Goal: Transaction & Acquisition: Purchase product/service

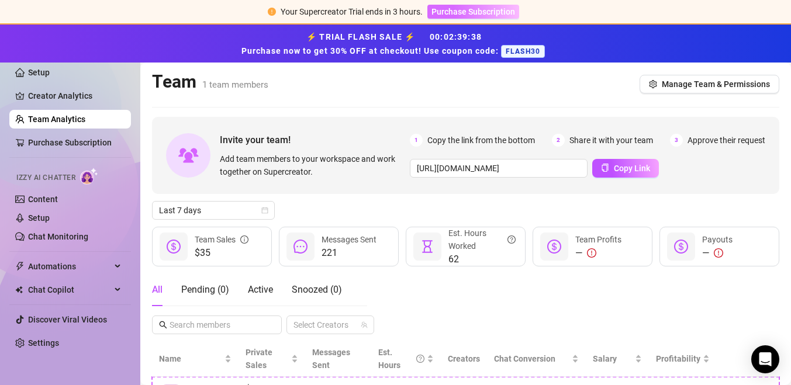
click at [483, 14] on span "Purchase Subscription" at bounding box center [473, 11] width 84 height 9
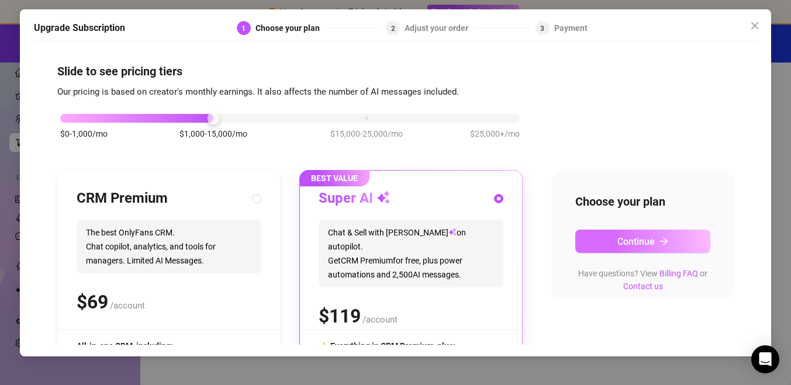
click at [620, 241] on span "Continue" at bounding box center [635, 241] width 37 height 11
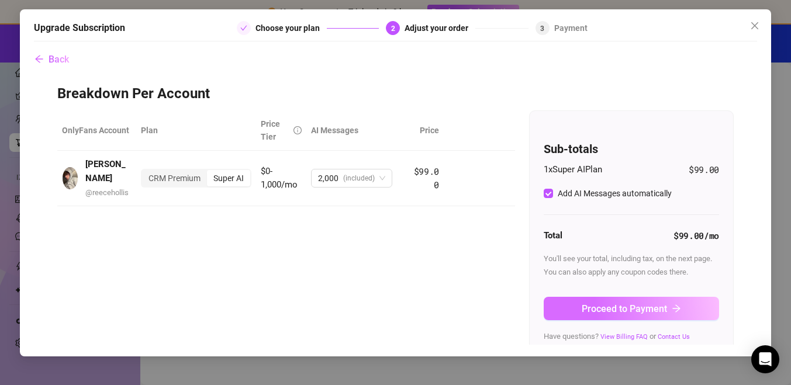
click at [626, 303] on span "Proceed to Payment" at bounding box center [624, 308] width 85 height 11
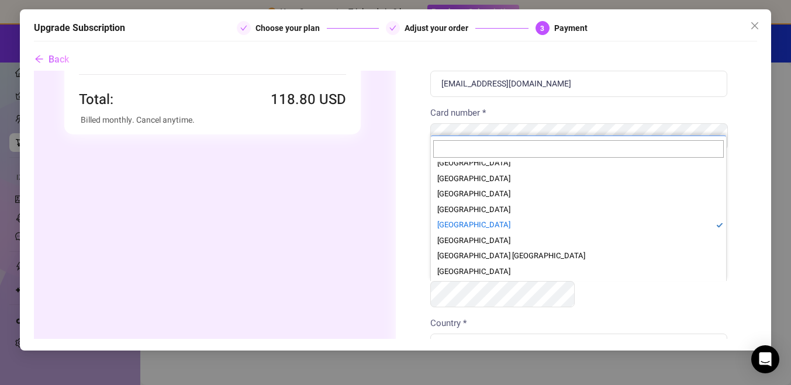
scroll to position [3389, 0]
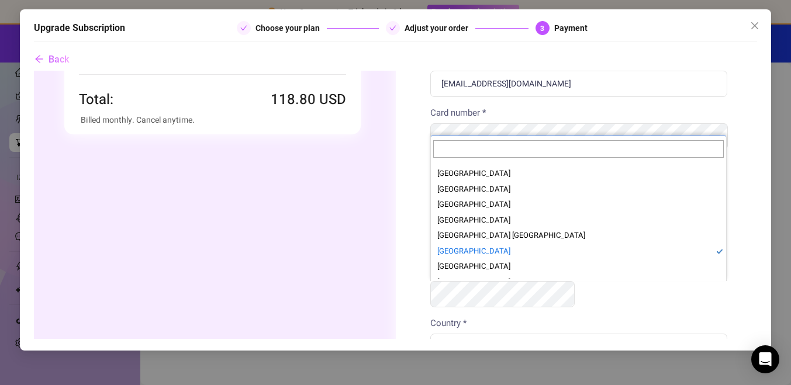
select select "US"
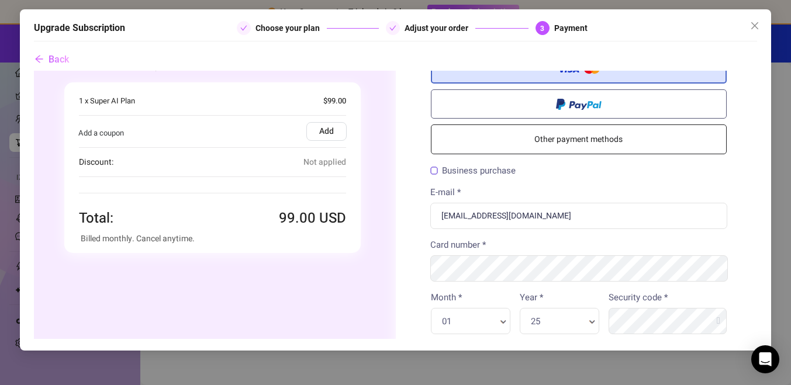
scroll to position [0, 0]
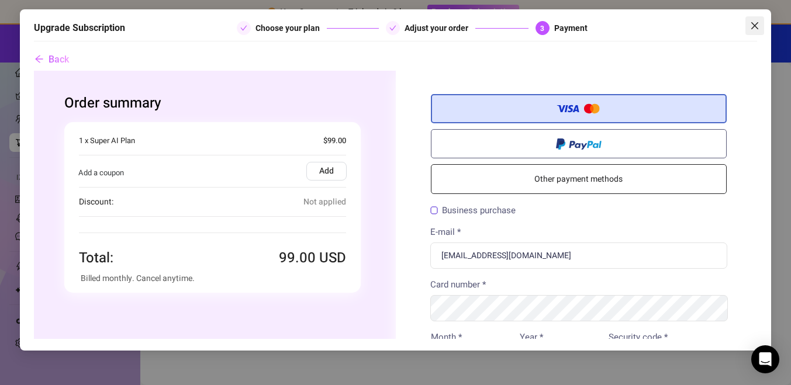
click at [758, 22] on icon "close" at bounding box center [754, 25] width 7 height 7
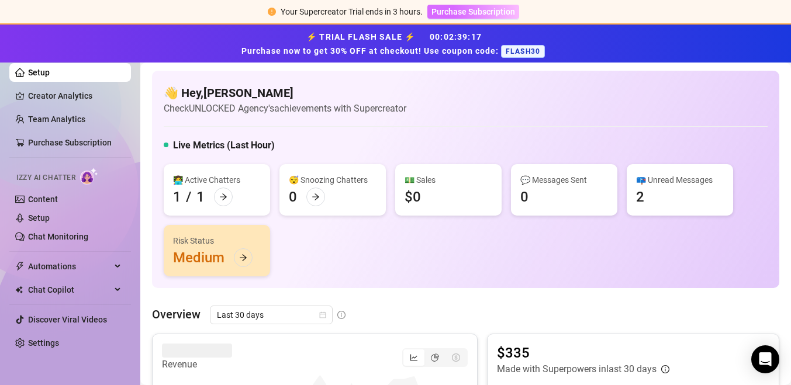
click at [464, 14] on span "Purchase Subscription" at bounding box center [473, 11] width 84 height 9
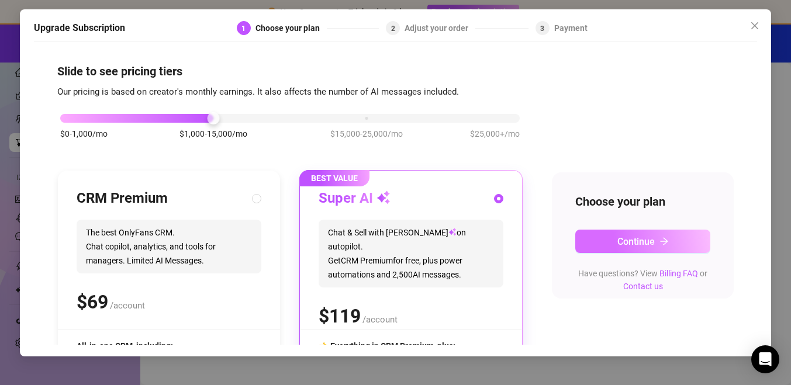
click at [668, 237] on icon "arrow-right" at bounding box center [664, 241] width 9 height 9
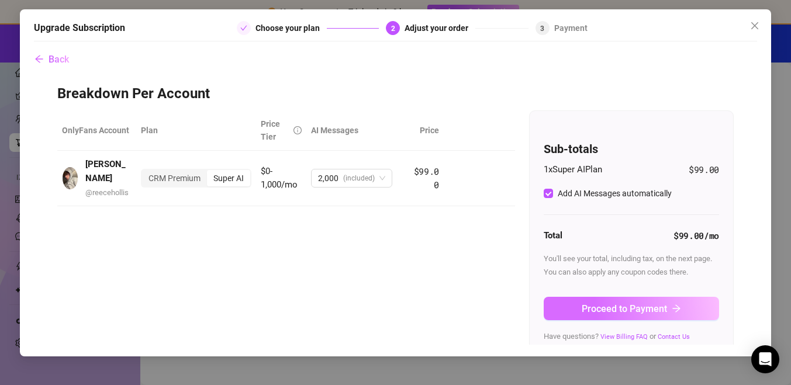
click at [684, 308] on button "Proceed to Payment" at bounding box center [631, 308] width 175 height 23
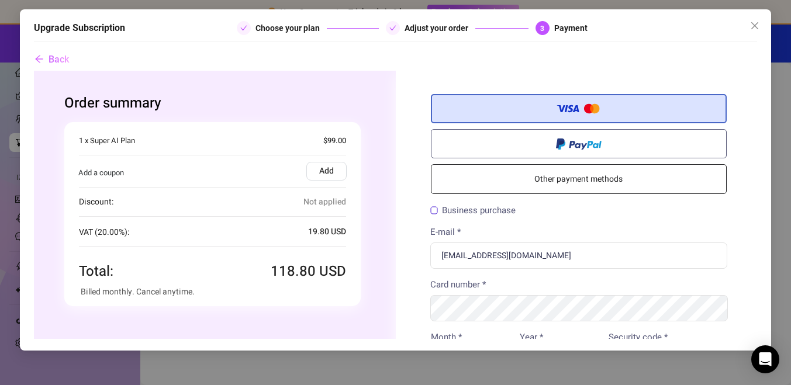
click at [315, 174] on label "Add" at bounding box center [326, 171] width 40 height 19
click at [33, 71] on input "Add" at bounding box center [33, 71] width 0 height 0
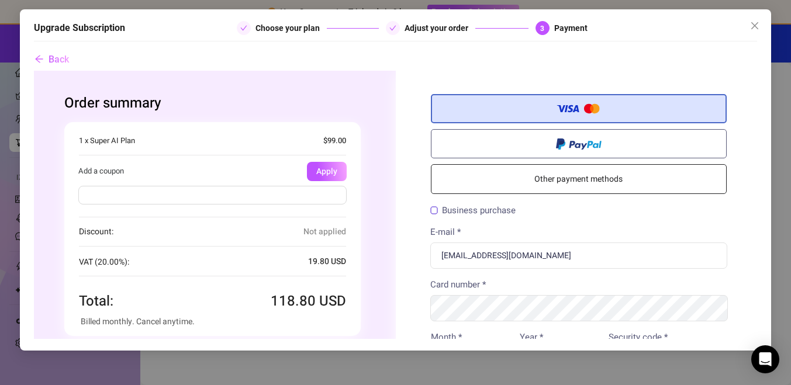
click at [255, 194] on input "text" at bounding box center [212, 195] width 268 height 19
type input "FLASH30"
click at [325, 171] on button "Apply" at bounding box center [326, 171] width 40 height 19
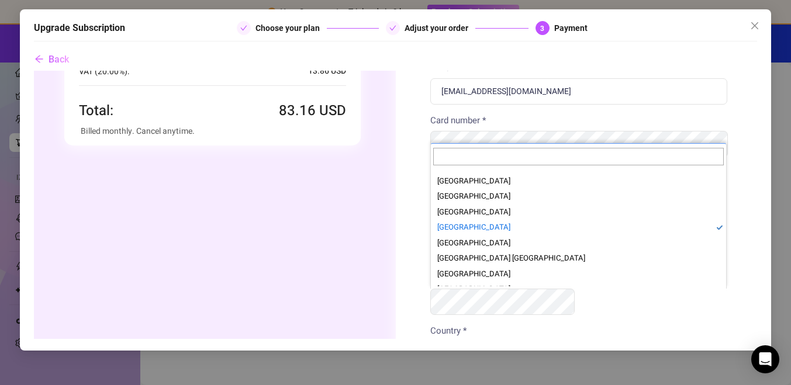
scroll to position [3381, 0]
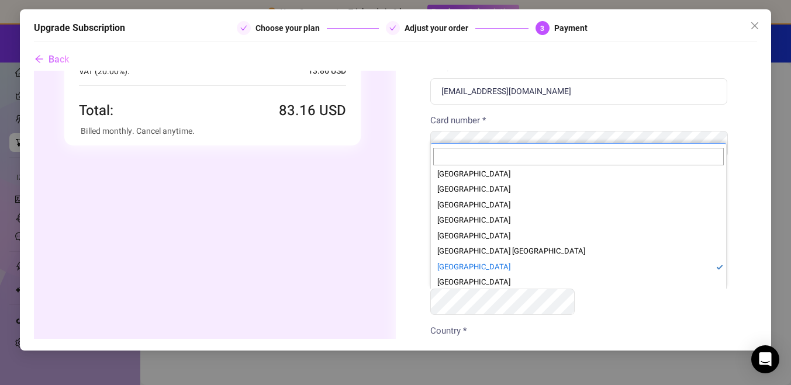
select select "US"
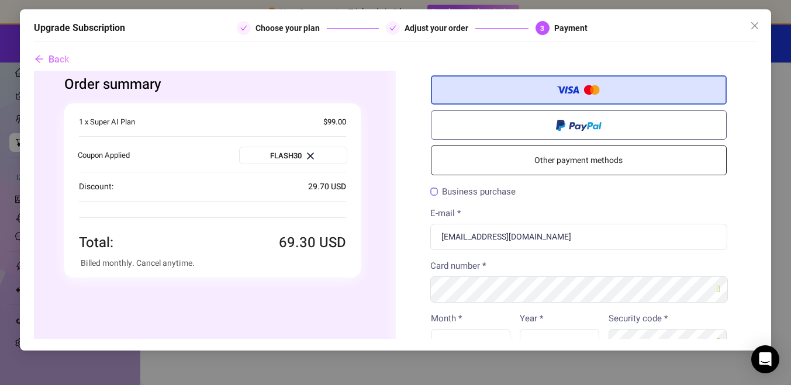
scroll to position [16, 0]
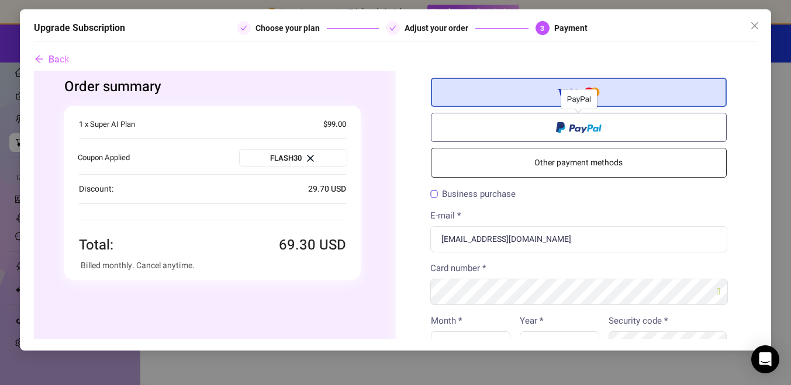
click at [577, 123] on span at bounding box center [578, 126] width 46 height 13
click at [33, 71] on input "radio" at bounding box center [33, 71] width 0 height 0
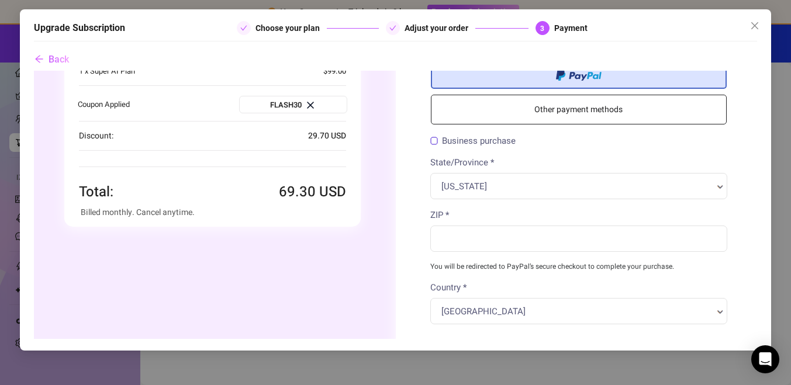
scroll to position [50, 0]
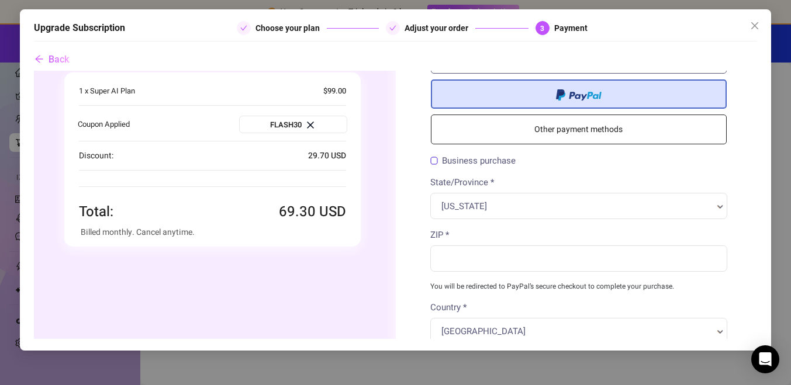
click at [589, 218] on div "Alabama State/Province * State/Province *" at bounding box center [579, 206] width 298 height 26
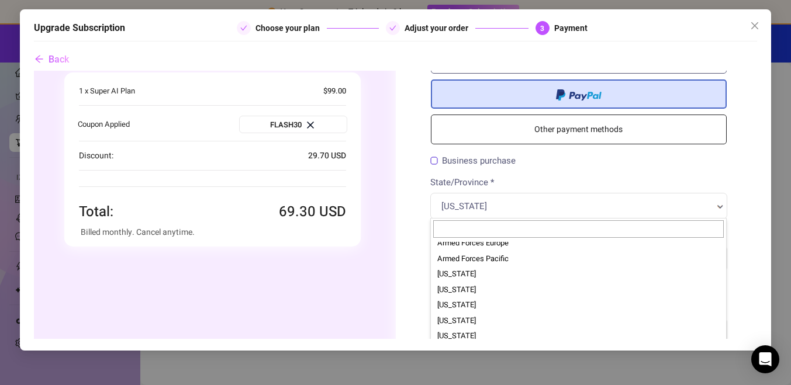
scroll to position [102, 0]
select select "US-CA"
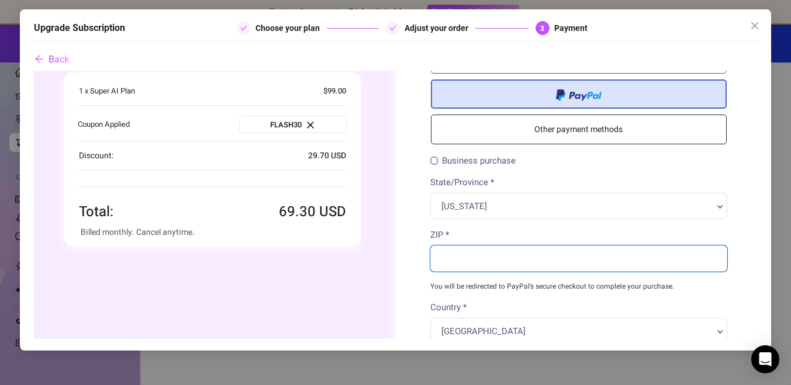
click at [520, 250] on input "ZIP *" at bounding box center [579, 259] width 298 height 26
paste input "90004"
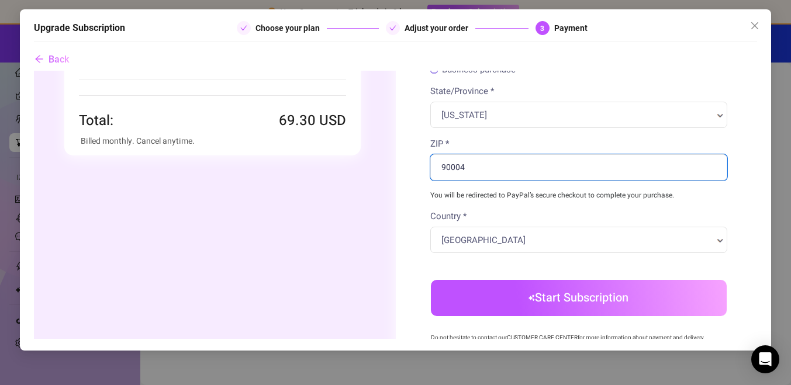
scroll to position [157, 0]
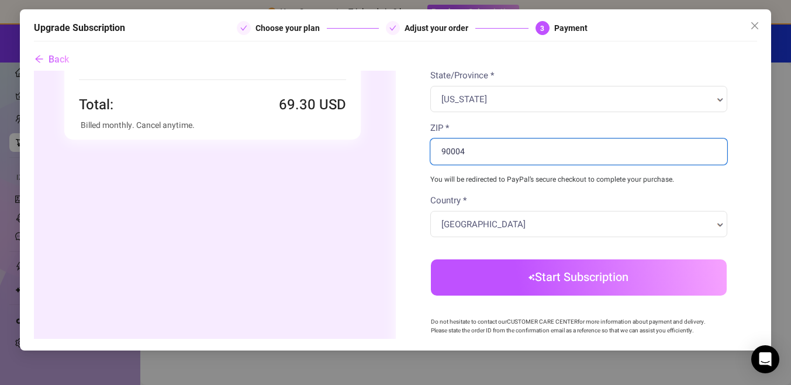
type input "90004"
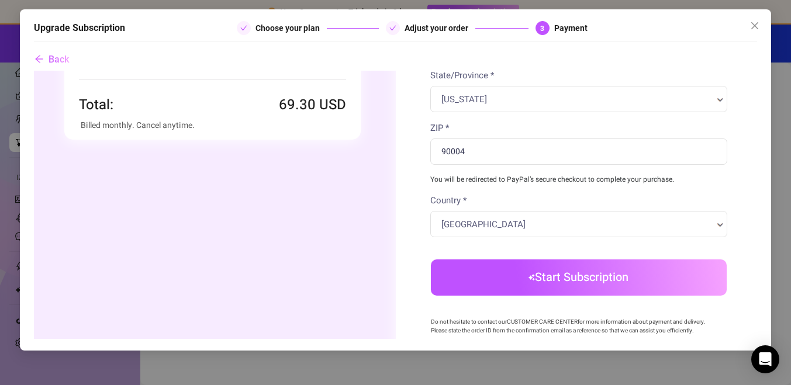
click at [514, 275] on body "Order summary You're buying" at bounding box center [394, 186] width 723 height 544
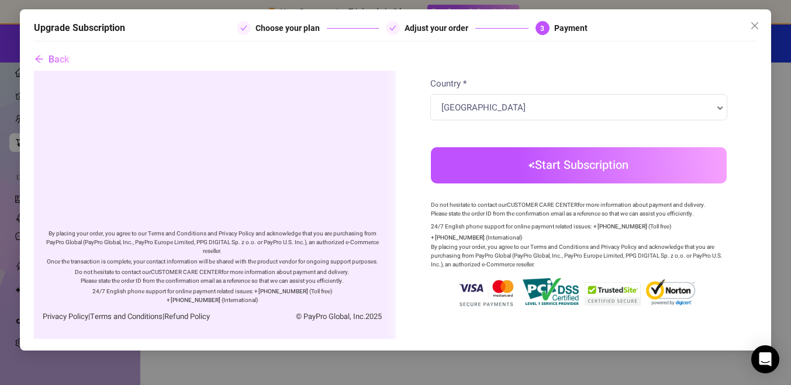
scroll to position [276, 0]
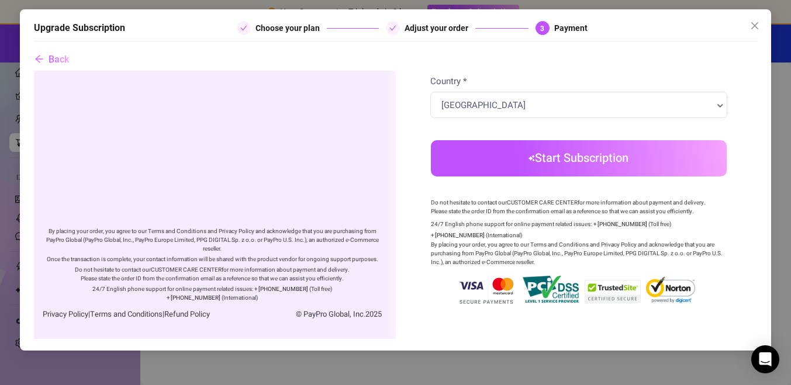
click at [522, 174] on button "Start Subscription" at bounding box center [578, 158] width 296 height 36
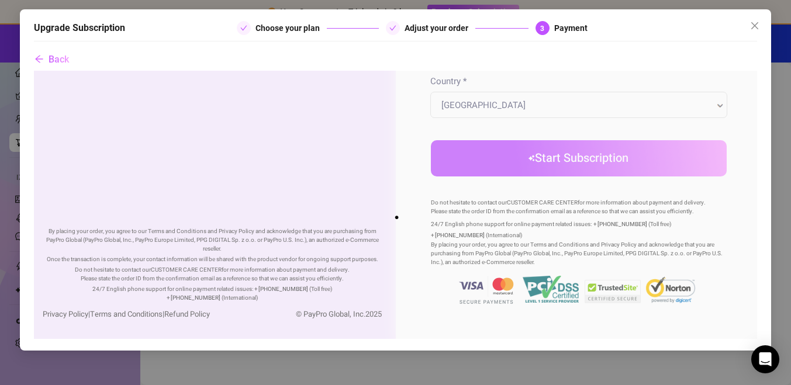
scroll to position [0, 0]
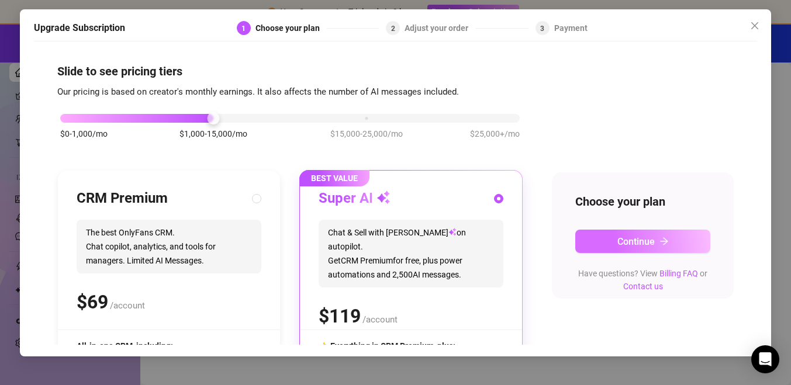
click at [654, 246] on span "Continue" at bounding box center [635, 241] width 37 height 11
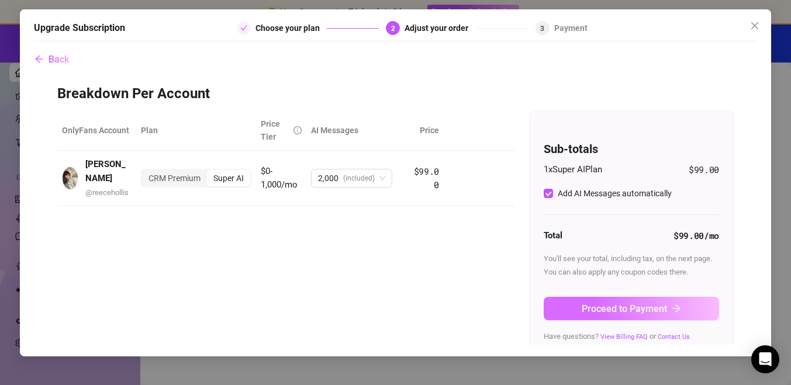
click at [665, 308] on span "Proceed to Payment" at bounding box center [624, 308] width 85 height 11
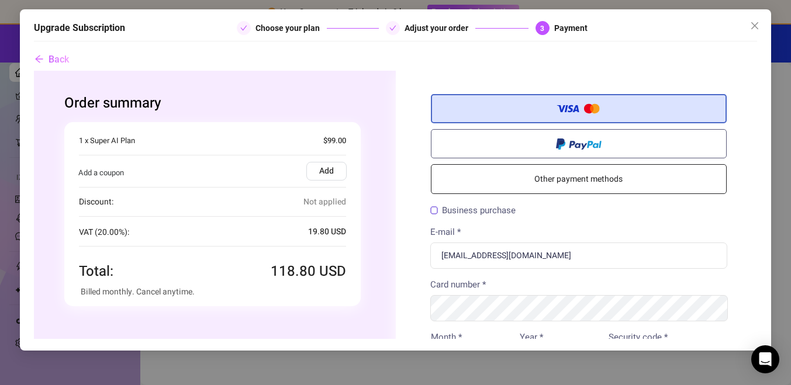
click at [323, 178] on label "Add" at bounding box center [326, 171] width 40 height 19
click at [33, 71] on input "Add" at bounding box center [33, 71] width 0 height 0
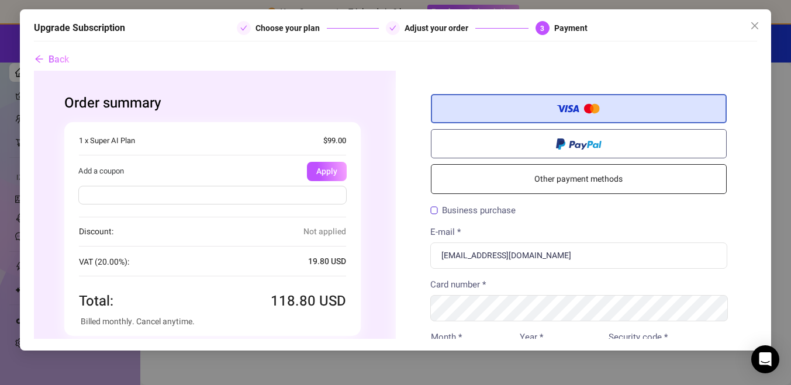
click at [289, 184] on div at bounding box center [212, 197] width 298 height 33
click at [289, 189] on input "text" at bounding box center [212, 195] width 268 height 19
paste input "5167947990884470"
type input "FLASH30"
click at [327, 171] on button "Apply" at bounding box center [326, 171] width 40 height 19
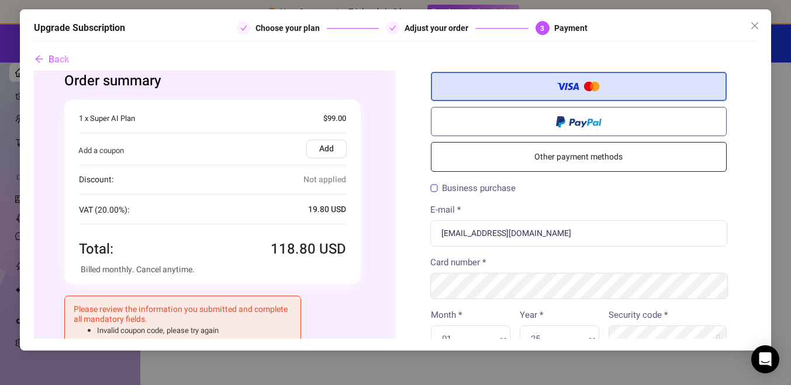
scroll to position [20, 0]
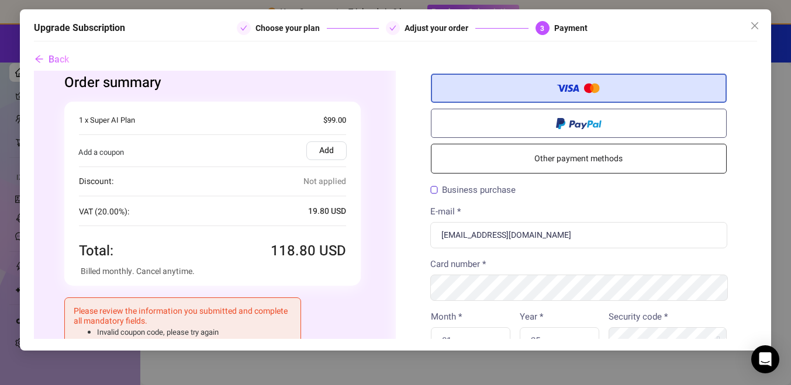
click at [329, 153] on label "Add" at bounding box center [326, 150] width 40 height 19
click at [33, 71] on input "Add" at bounding box center [33, 71] width 0 height 0
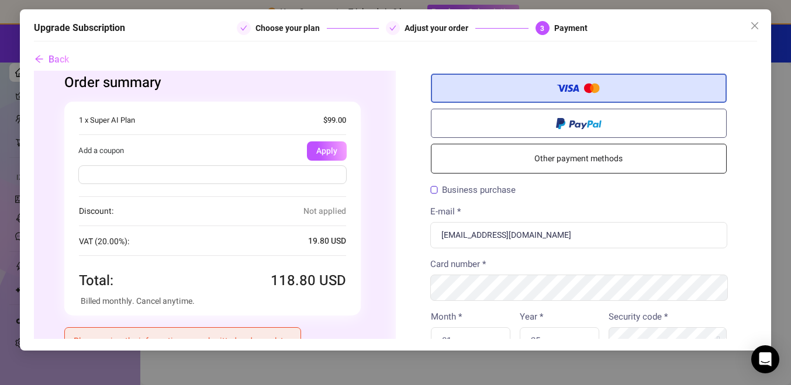
click at [284, 174] on input "text" at bounding box center [212, 174] width 268 height 19
type input "flash30"
click at [344, 149] on button "Apply" at bounding box center [326, 150] width 40 height 19
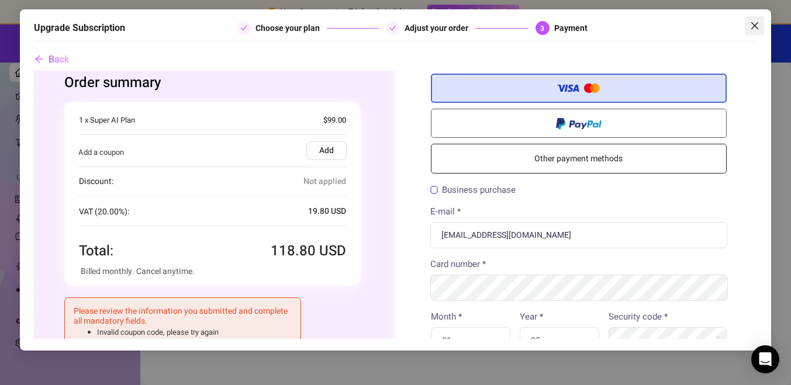
click at [750, 29] on icon "close" at bounding box center [754, 25] width 9 height 9
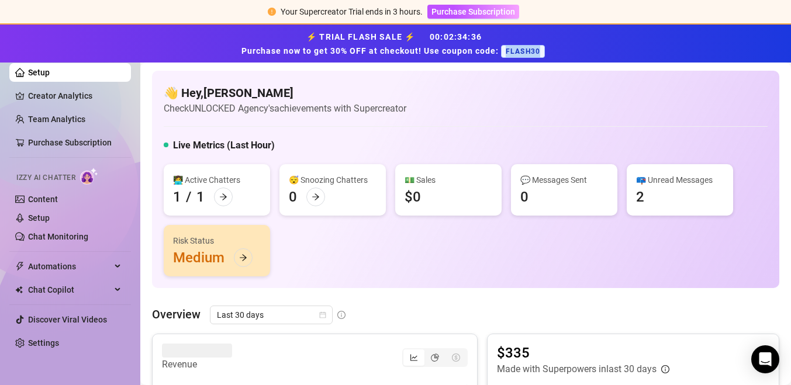
drag, startPoint x: 504, startPoint y: 52, endPoint x: 542, endPoint y: 51, distance: 38.0
click at [542, 51] on span "FLASH30" at bounding box center [523, 51] width 44 height 13
copy span "FLASH30"
click at [455, 11] on span "Purchase Subscription" at bounding box center [473, 11] width 84 height 9
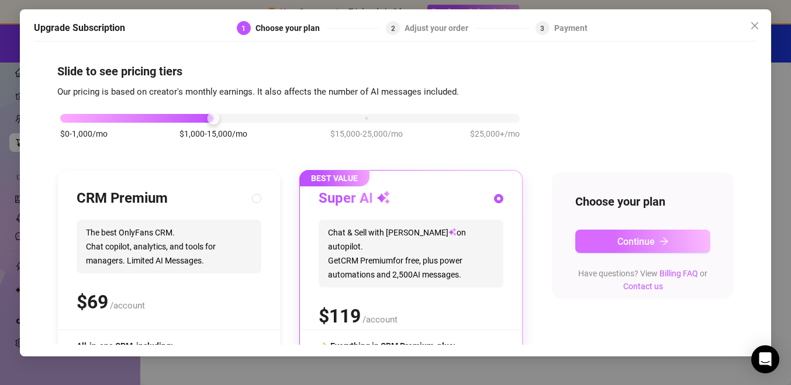
click at [631, 248] on button "Continue" at bounding box center [642, 241] width 135 height 23
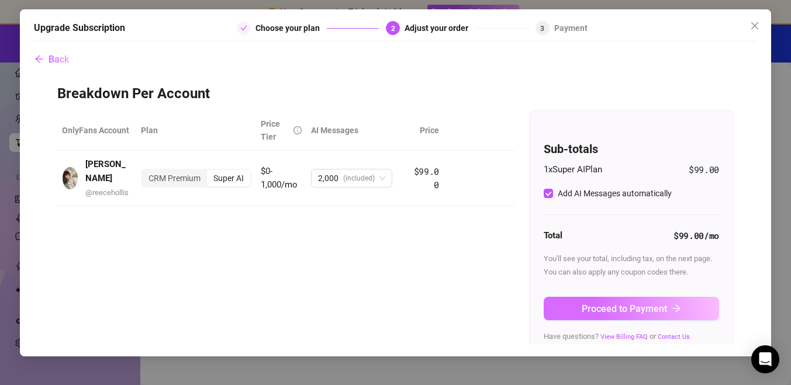
click at [581, 313] on button "Proceed to Payment" at bounding box center [631, 308] width 175 height 23
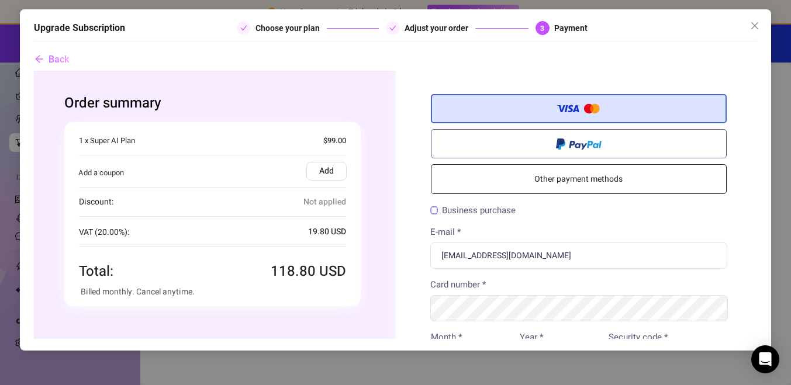
click at [319, 172] on label "Add" at bounding box center [326, 171] width 40 height 19
click at [33, 71] on input "Add" at bounding box center [33, 71] width 0 height 0
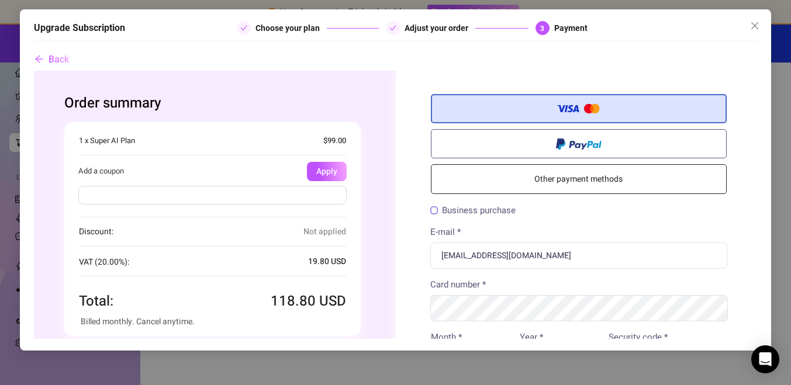
click at [275, 184] on div at bounding box center [212, 197] width 298 height 33
click at [275, 191] on input "text" at bounding box center [212, 195] width 268 height 19
paste input "FLASH30"
type input "FLASH30"
click at [319, 174] on button "Apply" at bounding box center [326, 171] width 40 height 19
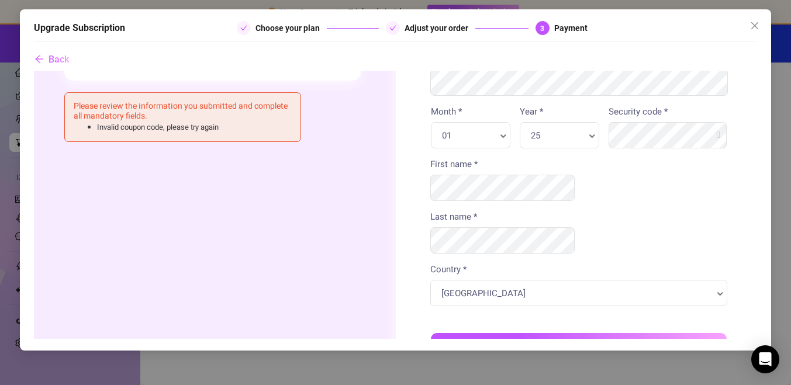
scroll to position [226, 0]
click at [571, 279] on div "United Kingdom Country * Country *" at bounding box center [579, 292] width 298 height 26
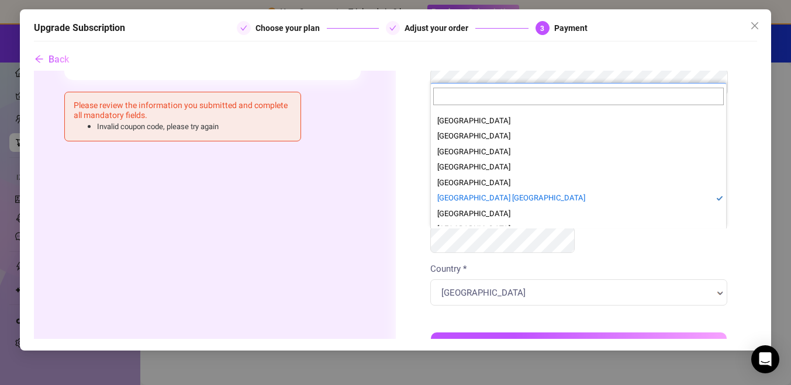
scroll to position [3375, 0]
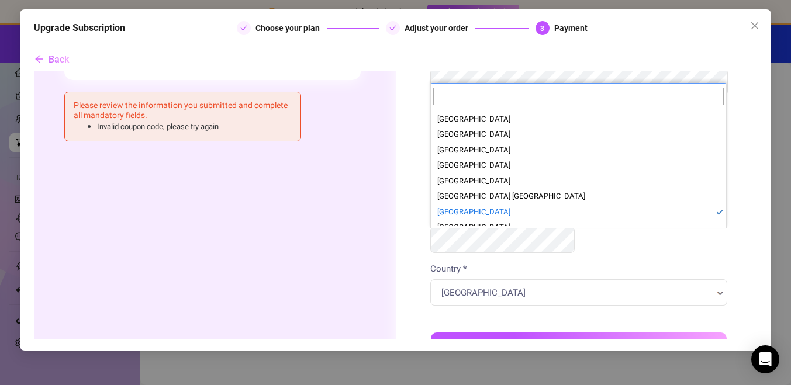
select select "US"
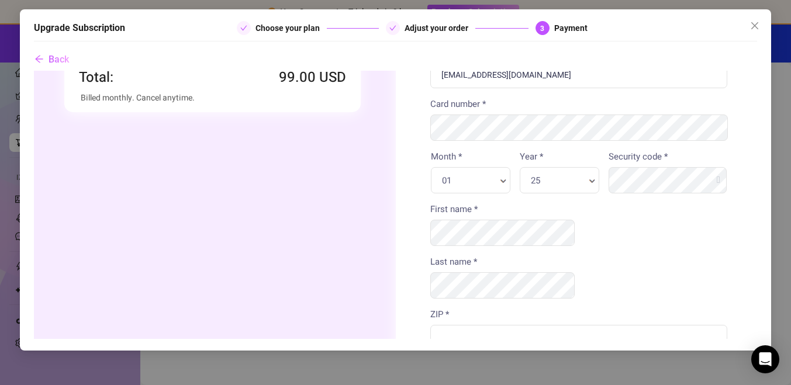
scroll to position [0, 0]
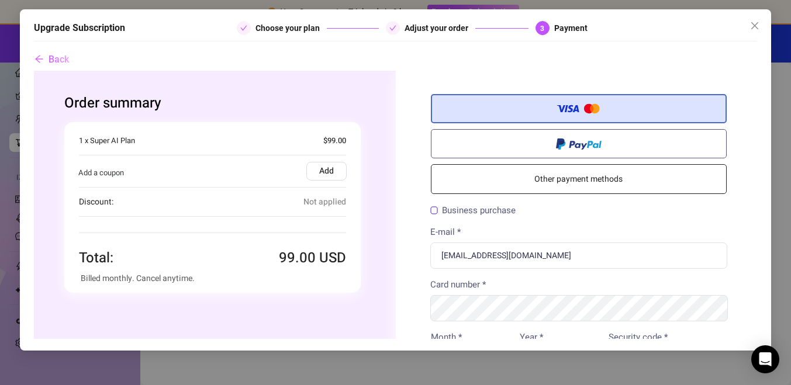
click at [328, 168] on label "Add" at bounding box center [326, 171] width 40 height 19
click at [33, 71] on input "Add" at bounding box center [33, 71] width 0 height 0
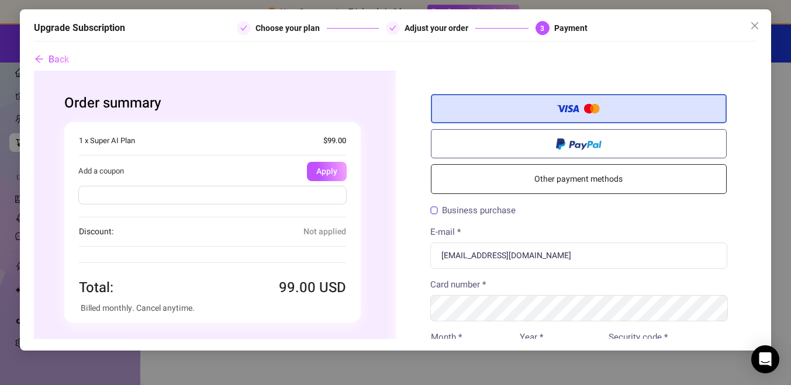
click at [295, 198] on input "text" at bounding box center [212, 195] width 268 height 19
paste input "FLASH30"
type input "FLASH30"
click at [327, 171] on button "Apply" at bounding box center [326, 171] width 40 height 19
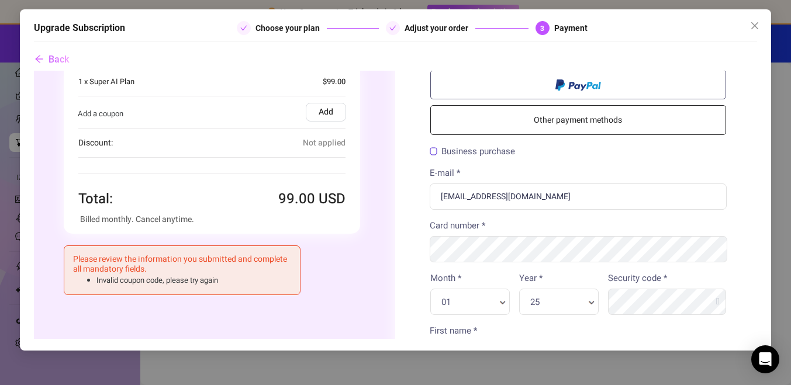
scroll to position [0, 1]
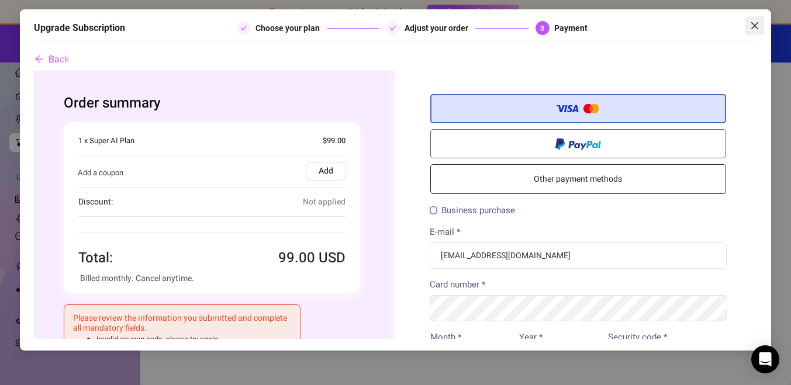
click at [757, 25] on icon "close" at bounding box center [754, 25] width 9 height 9
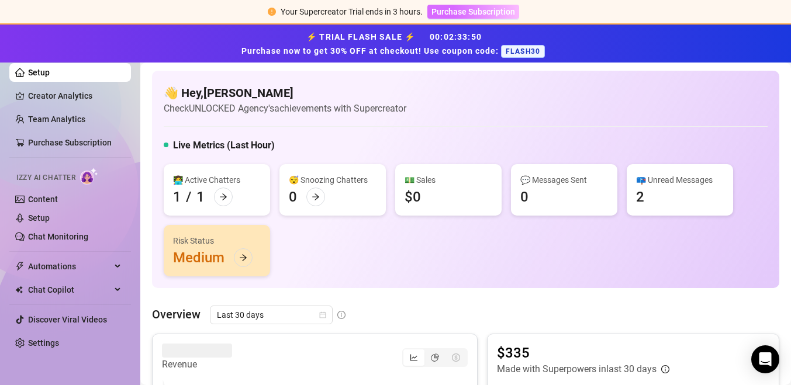
click at [485, 13] on span "Purchase Subscription" at bounding box center [473, 11] width 84 height 9
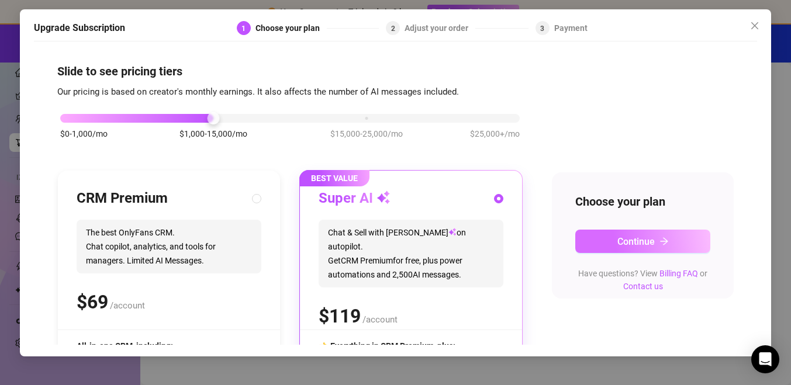
click at [598, 240] on button "Continue" at bounding box center [642, 241] width 135 height 23
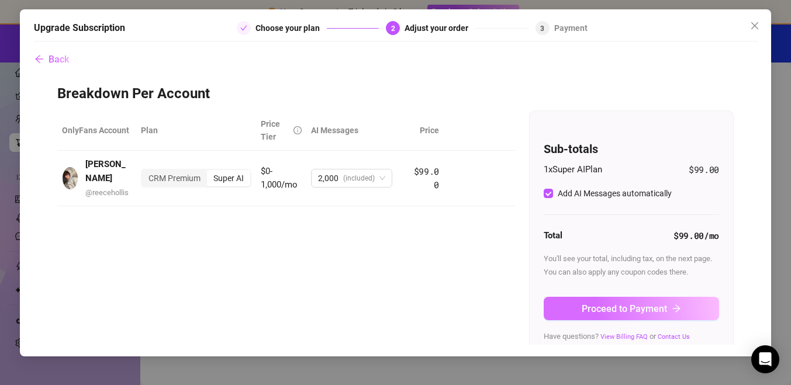
click at [586, 303] on span "Proceed to Payment" at bounding box center [624, 308] width 85 height 11
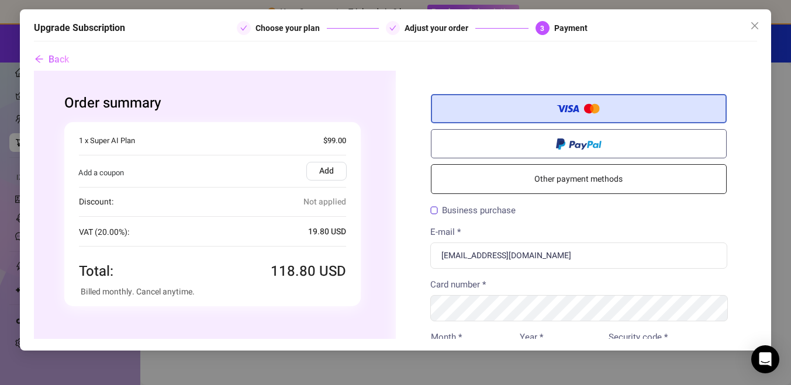
click at [315, 170] on label "Add" at bounding box center [326, 171] width 40 height 19
click at [33, 71] on input "Add" at bounding box center [33, 71] width 0 height 0
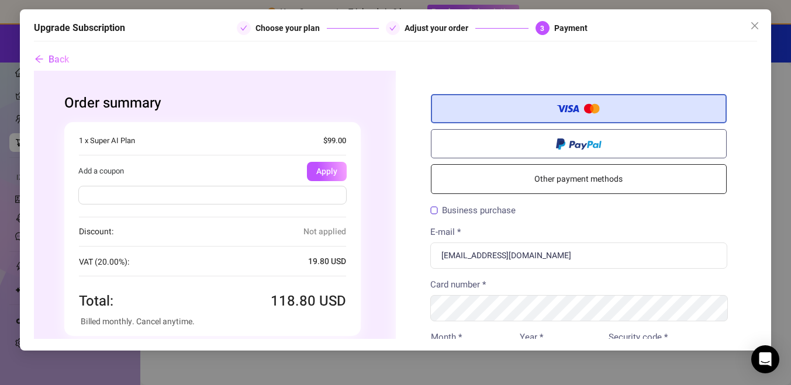
click at [274, 182] on div at bounding box center [212, 197] width 298 height 33
click at [270, 193] on input "text" at bounding box center [212, 195] width 268 height 19
type input "FLASH30"
click at [340, 167] on button "Apply" at bounding box center [326, 171] width 40 height 19
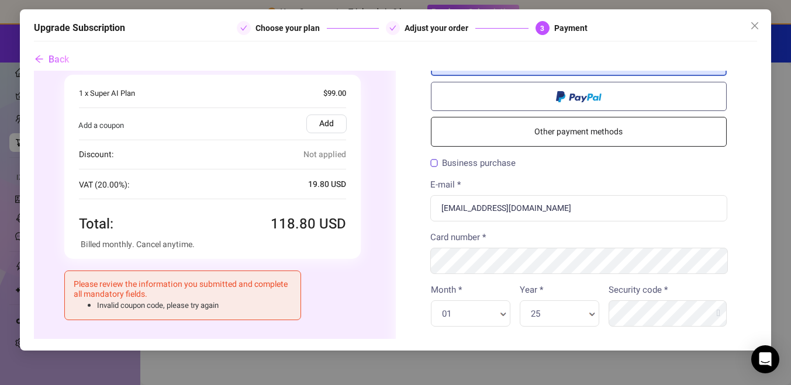
scroll to position [62, 0]
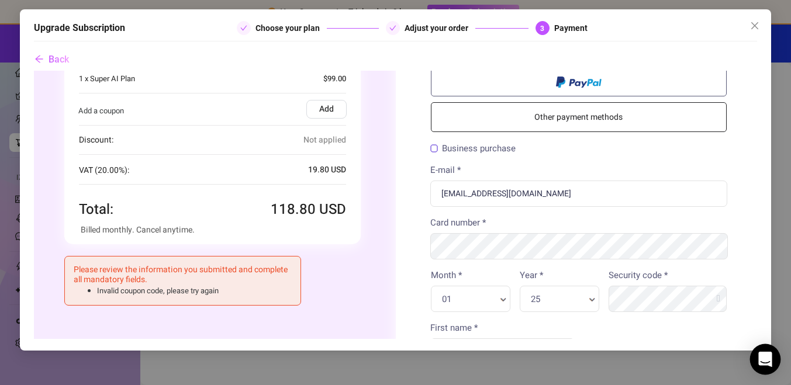
click at [762, 366] on div "Open Intercom Messenger" at bounding box center [765, 359] width 31 height 31
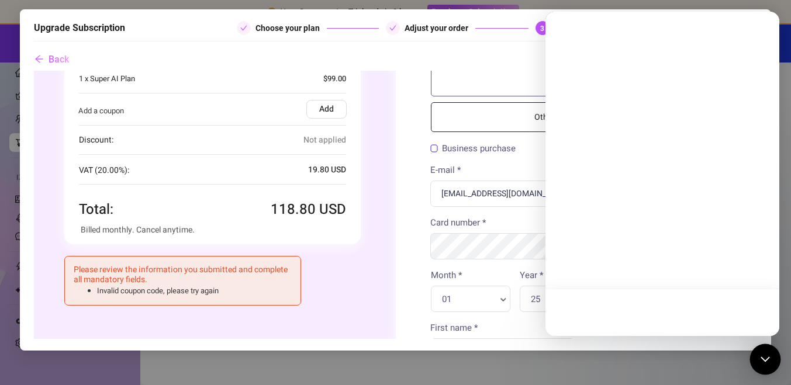
scroll to position [0, 0]
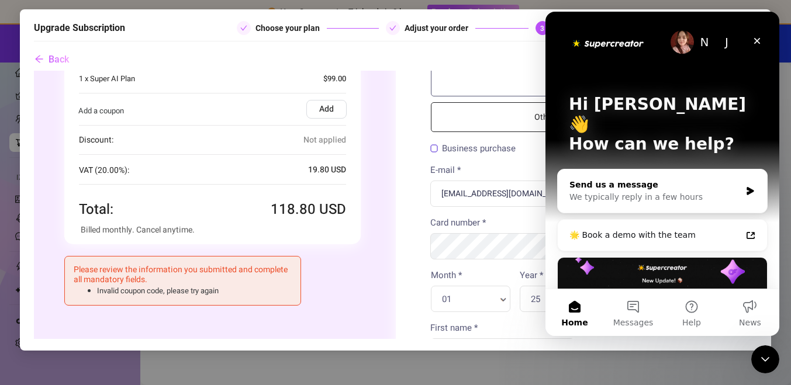
click at [638, 191] on div "We typically reply in a few hours" at bounding box center [654, 197] width 171 height 12
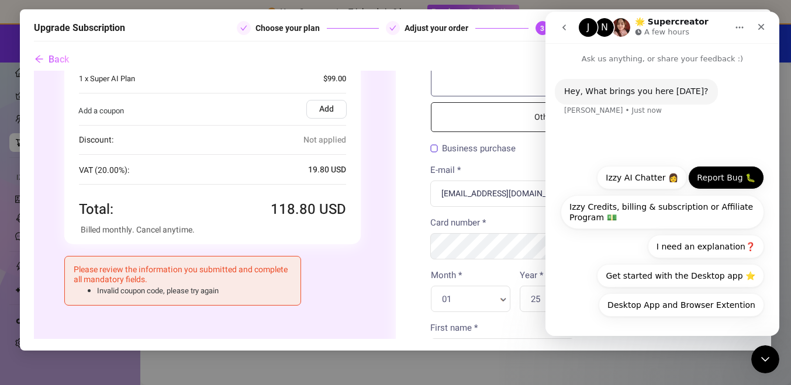
click at [721, 182] on button "Report Bug 🐛" at bounding box center [726, 177] width 76 height 23
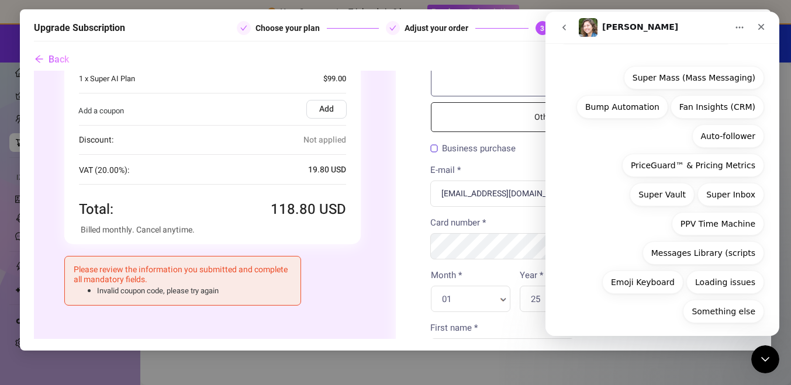
scroll to position [170, 0]
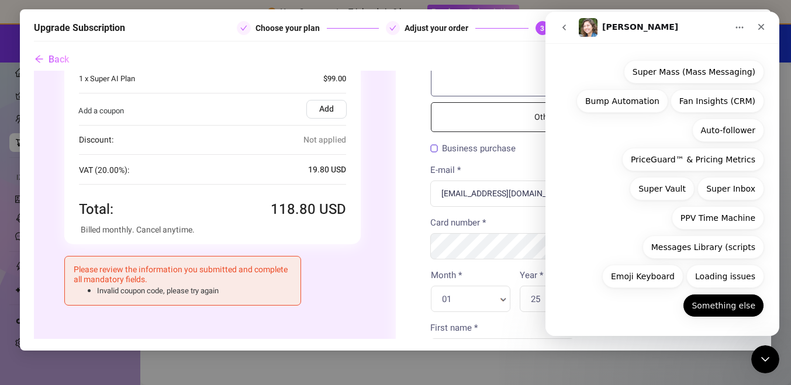
click at [738, 309] on button "Something else" at bounding box center [723, 305] width 81 height 23
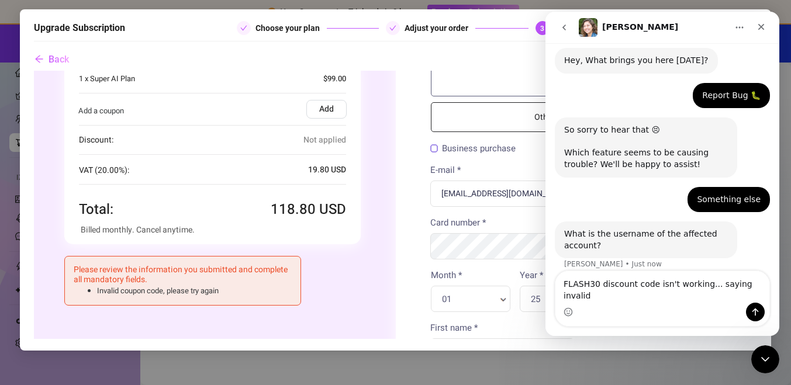
scroll to position [43, 0]
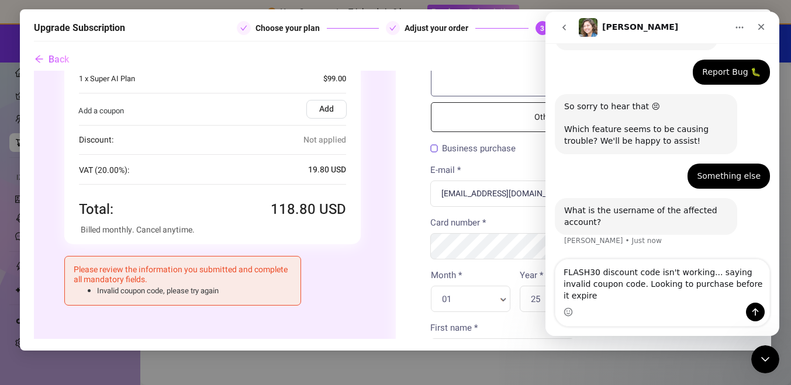
type textarea "FLASH30 discount code isn't working... saying invalid coupon code. Looking to p…"
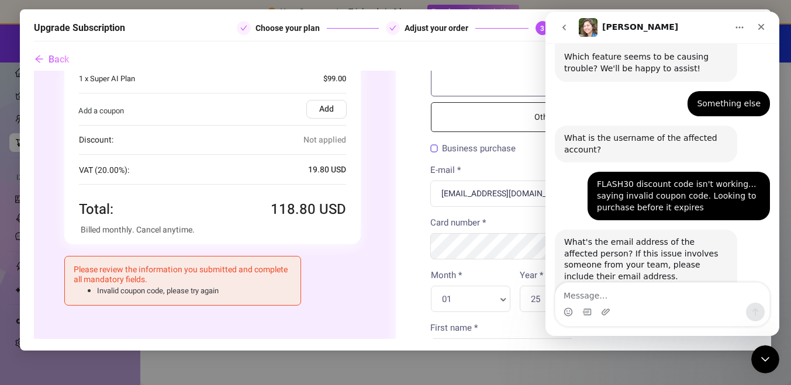
scroll to position [187, 0]
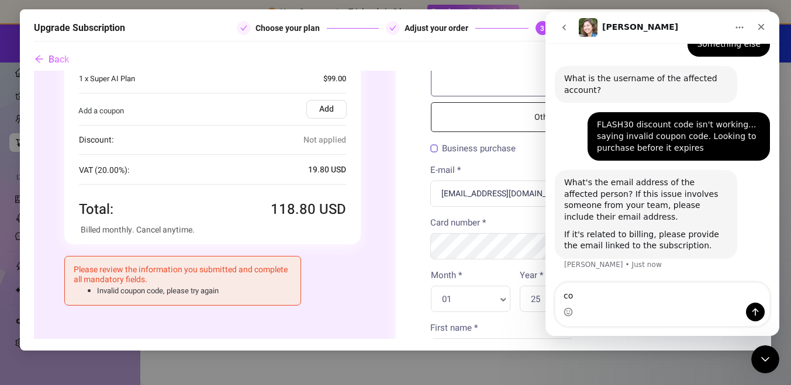
type textarea "c"
type textarea "[EMAIL_ADDRESS][DOMAIN_NAME]"
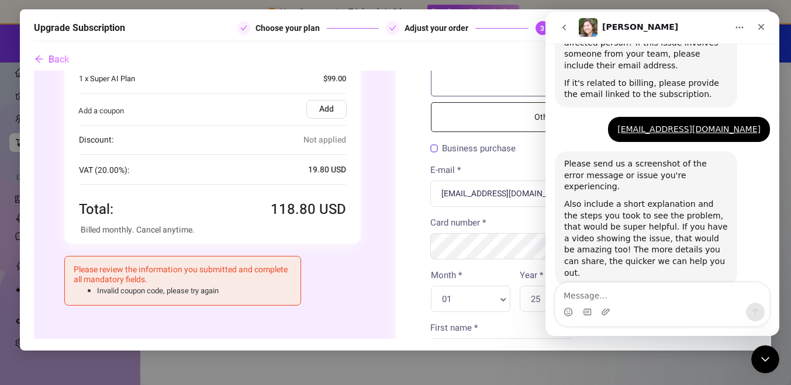
scroll to position [343, 0]
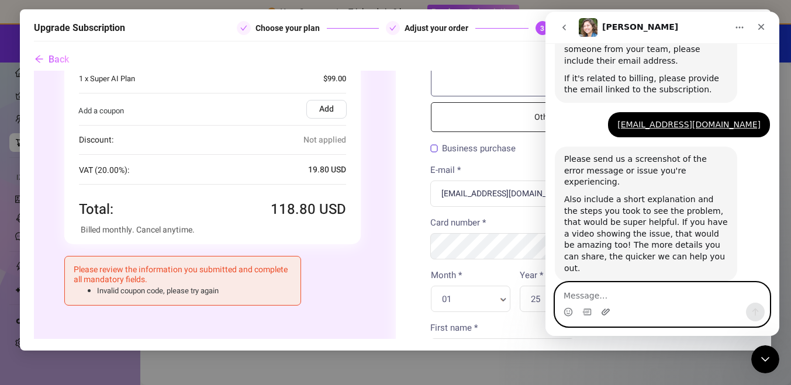
click at [602, 314] on icon "Upload attachment" at bounding box center [606, 312] width 8 height 6
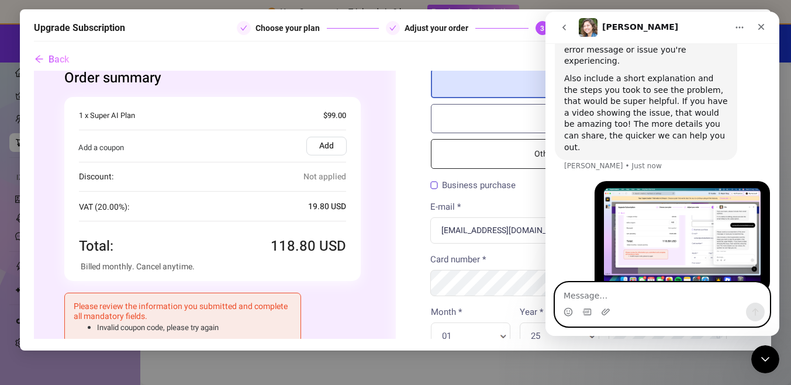
scroll to position [0, 0]
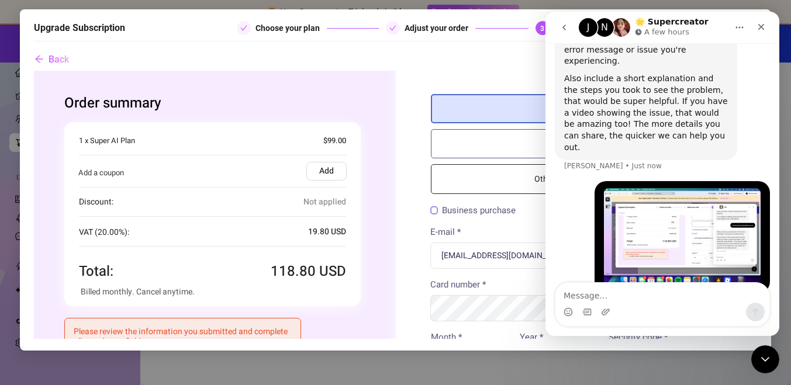
click at [323, 175] on label "Add" at bounding box center [326, 171] width 40 height 19
click at [33, 71] on input "Add" at bounding box center [33, 71] width 0 height 0
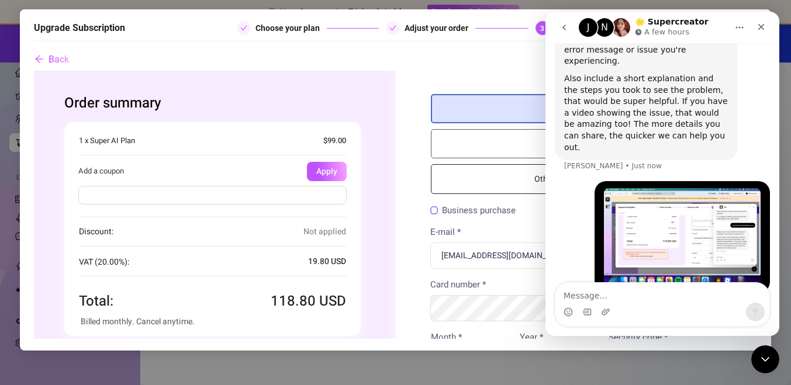
click at [239, 199] on input "text" at bounding box center [212, 195] width 268 height 19
type input "FLASH30"
click at [329, 171] on button "Apply" at bounding box center [326, 171] width 40 height 19
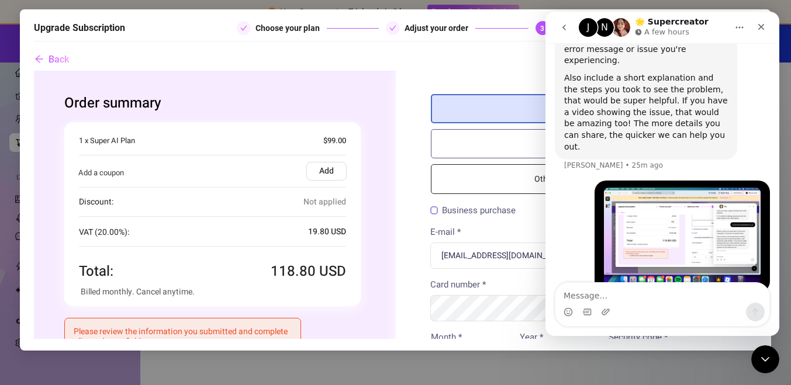
scroll to position [464, 0]
